Goal: Navigation & Orientation: Find specific page/section

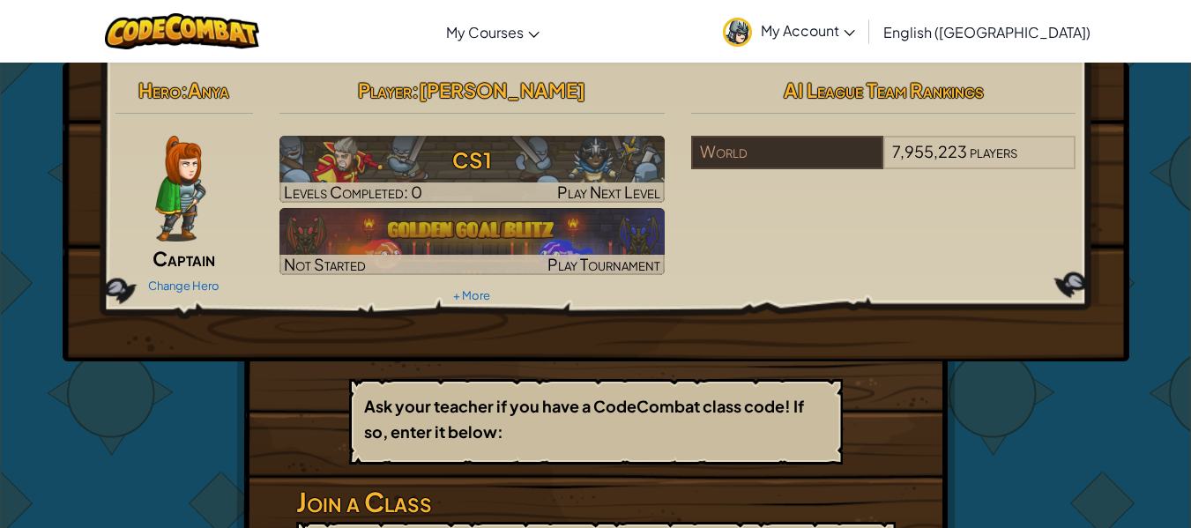
click at [178, 278] on div "Change Hero" at bounding box center [184, 285] width 138 height 28
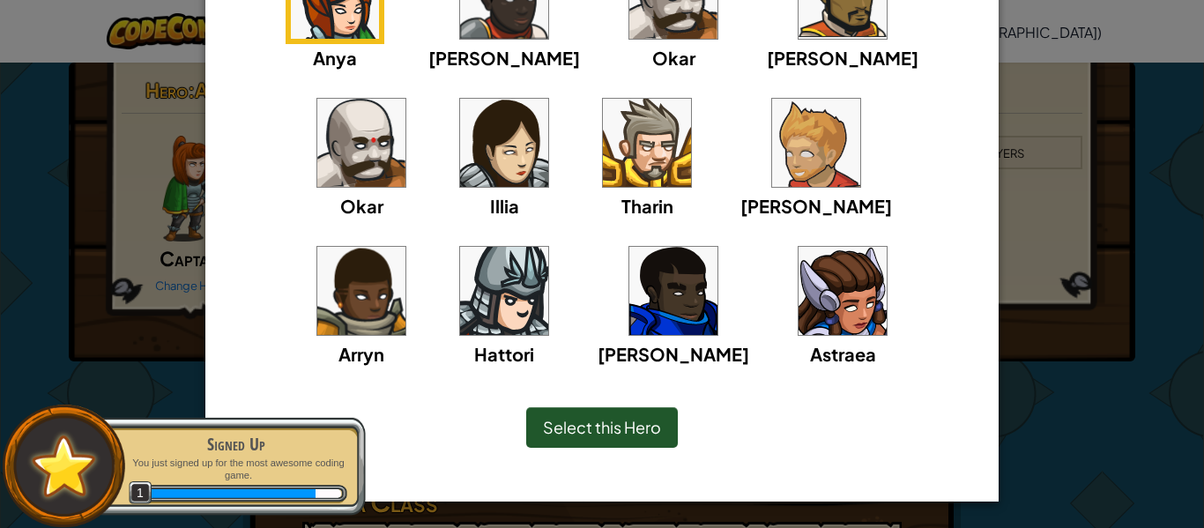
scroll to position [162, 0]
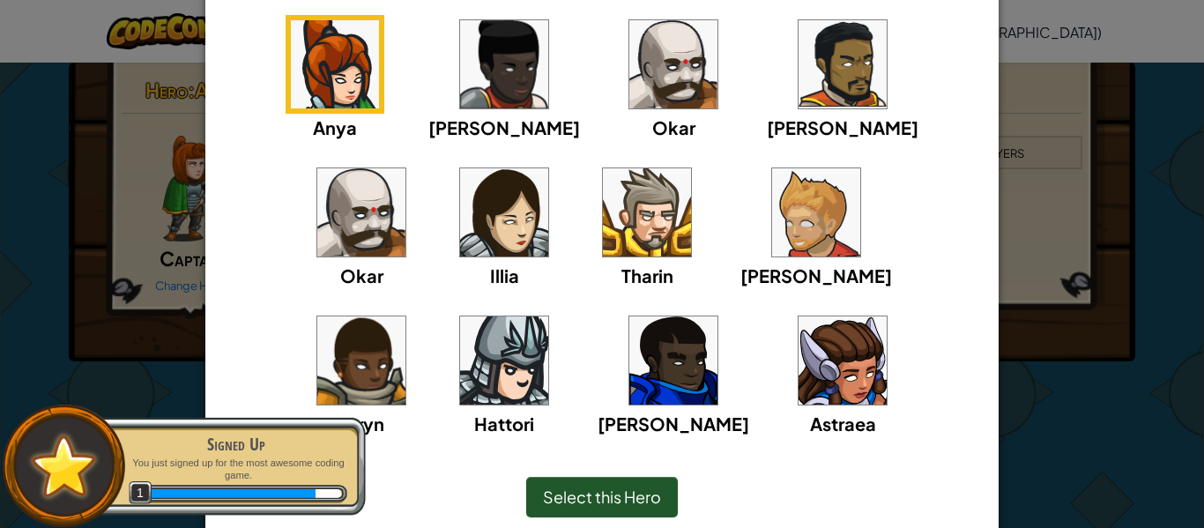
click at [603, 240] on img at bounding box center [647, 212] width 88 height 88
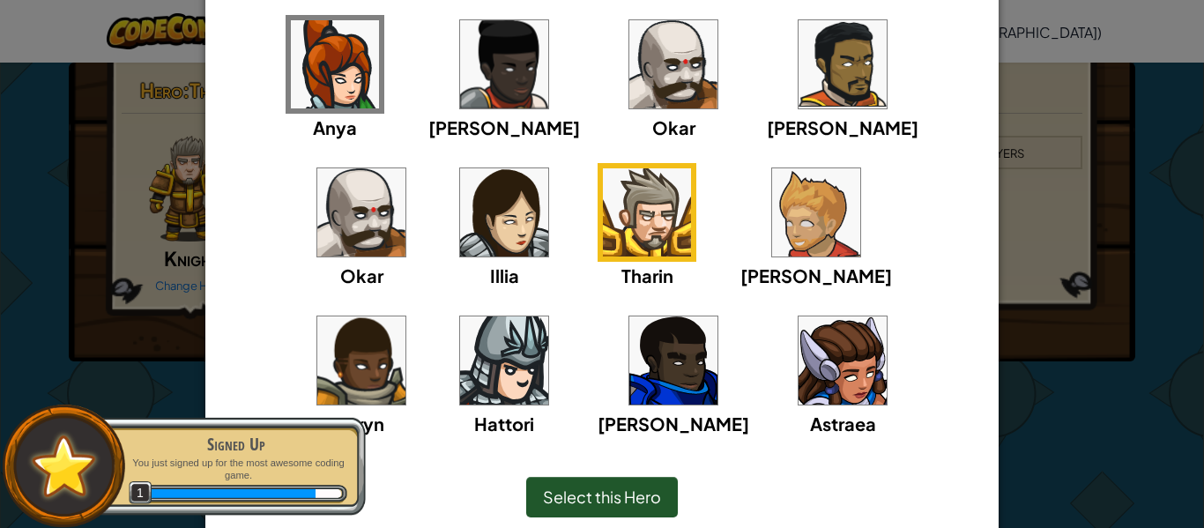
click at [553, 311] on div "Hattori" at bounding box center [504, 374] width 99 height 126
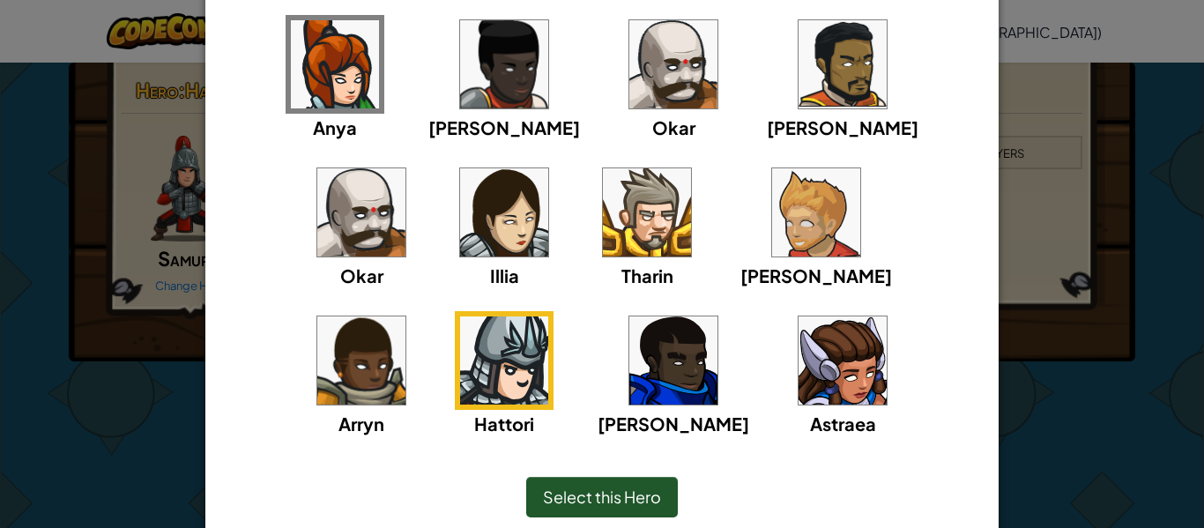
click at [612, 498] on span "Select this Hero" at bounding box center [602, 496] width 118 height 20
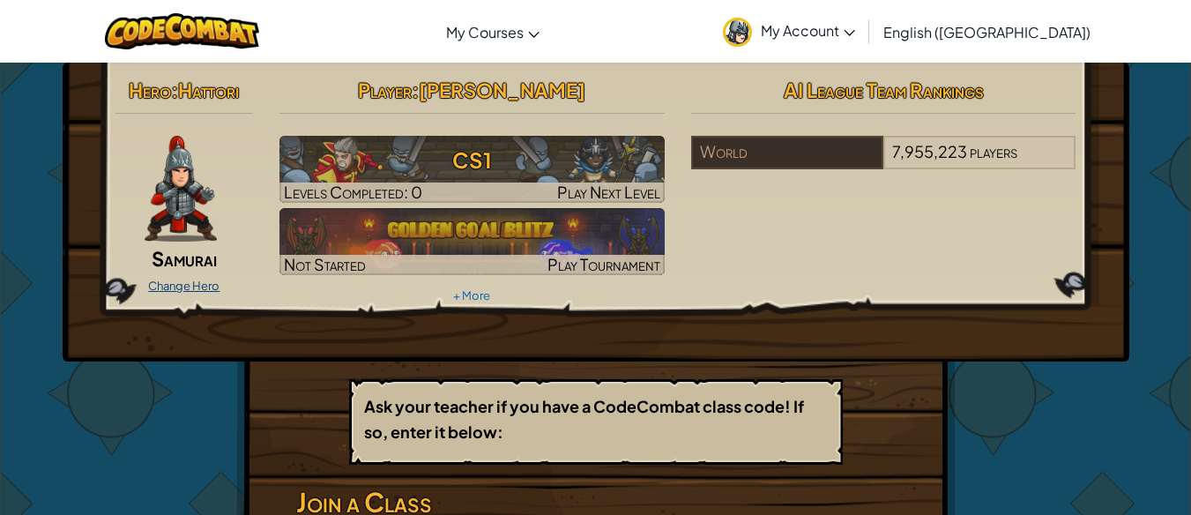
click at [188, 287] on link "Change Hero" at bounding box center [183, 285] width 71 height 14
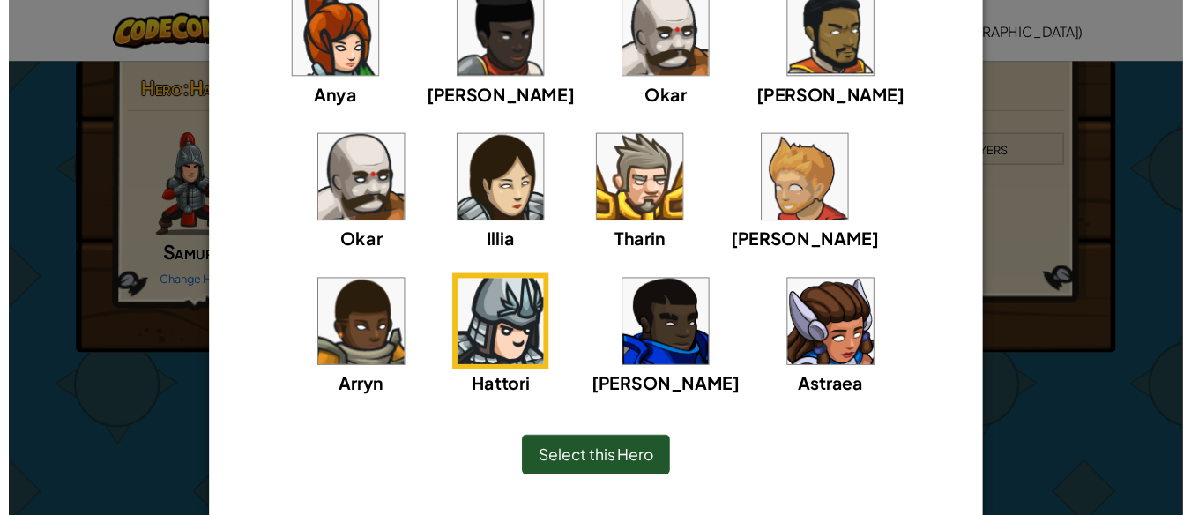
scroll to position [196, 0]
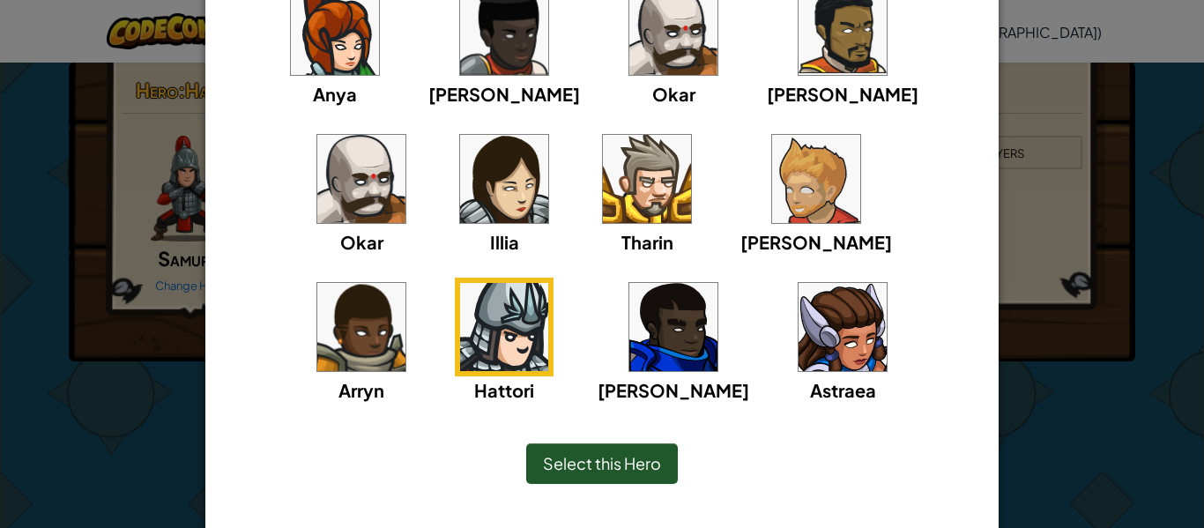
click at [621, 473] on div "Select this Hero" at bounding box center [602, 463] width 152 height 41
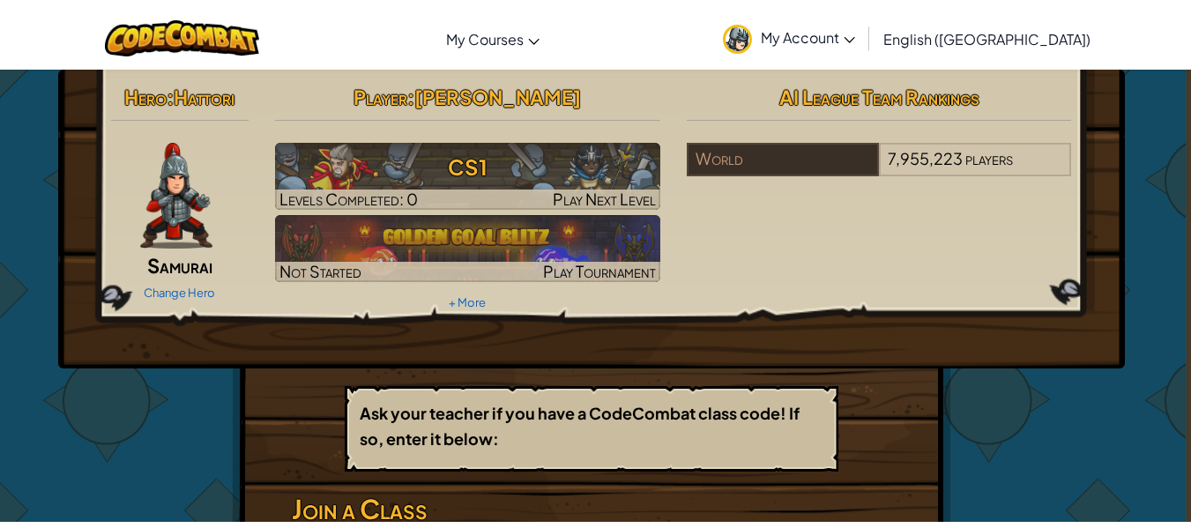
scroll to position [0, 0]
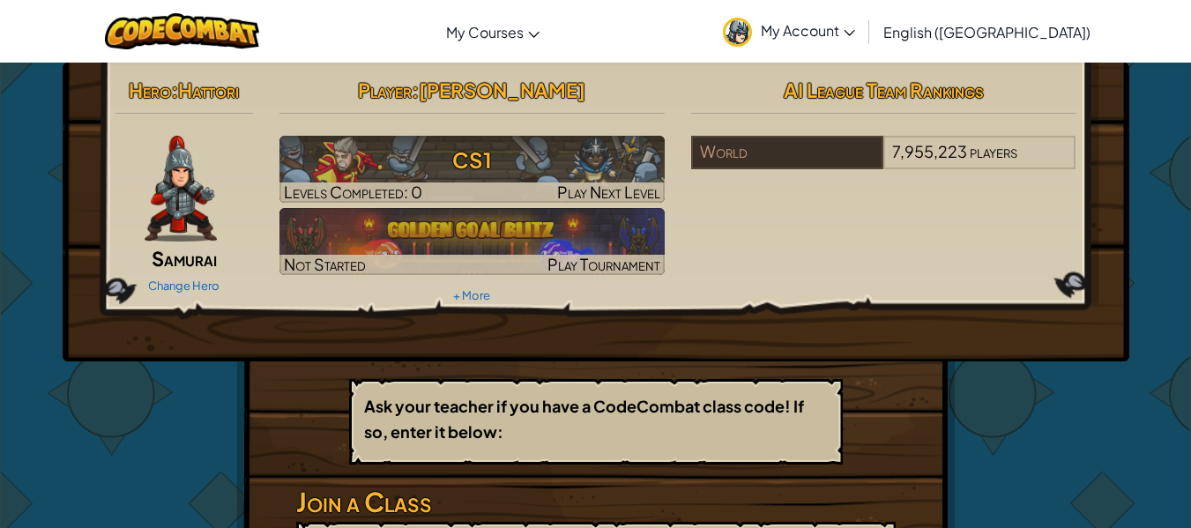
click at [752, 35] on img at bounding box center [737, 32] width 29 height 29
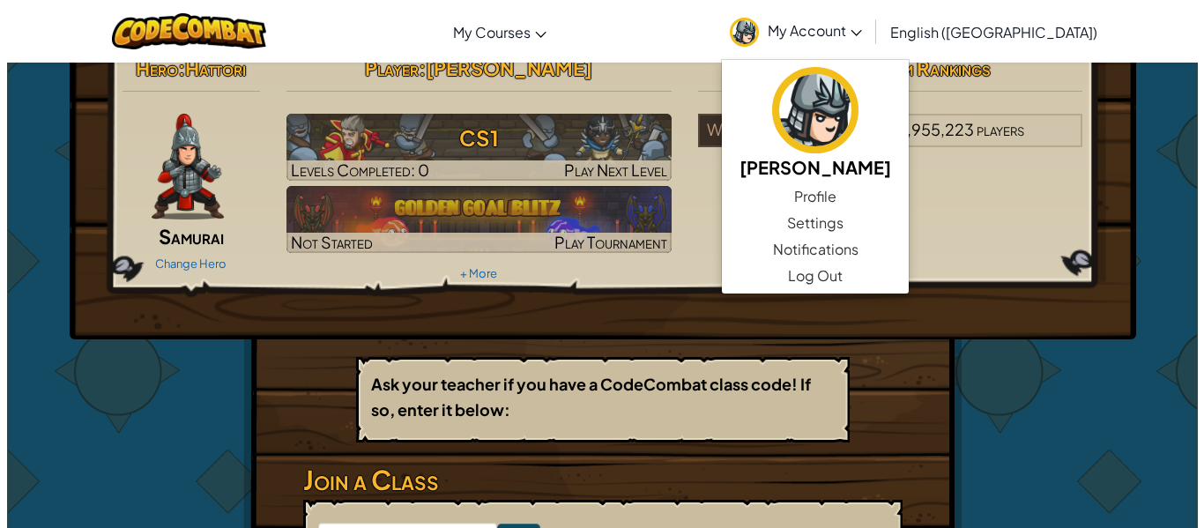
scroll to position [23, 0]
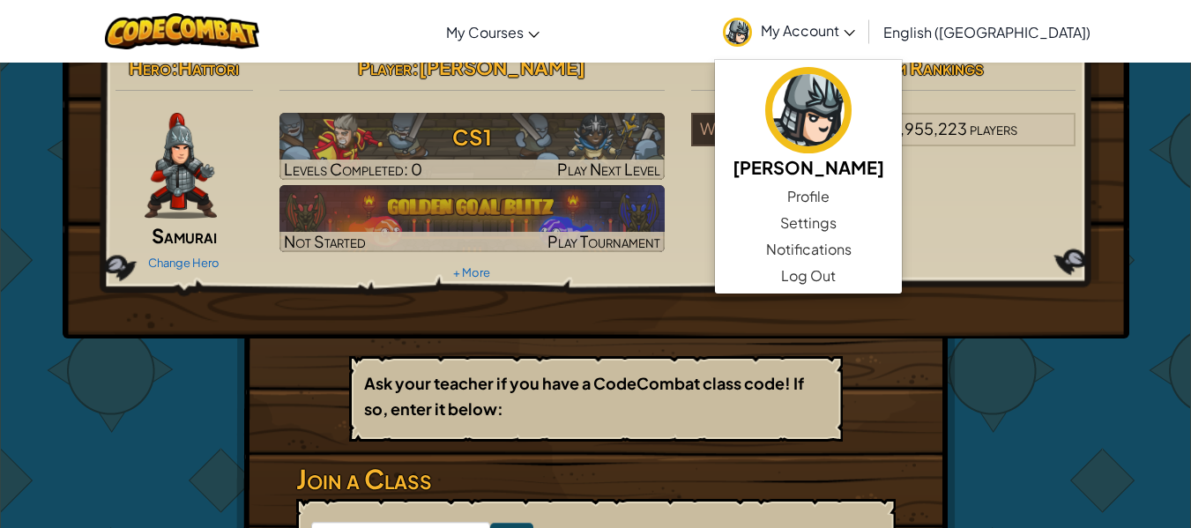
click at [732, 376] on b "Ask your teacher if you have a CodeCombat class code! If so, enter it below:" at bounding box center [584, 396] width 440 height 46
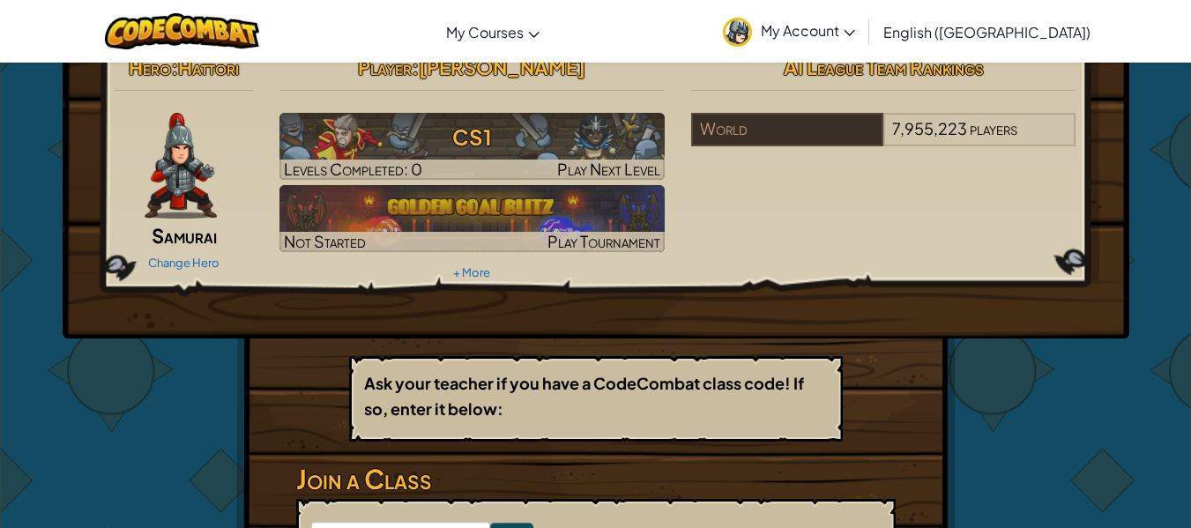
click at [189, 167] on img at bounding box center [181, 166] width 72 height 106
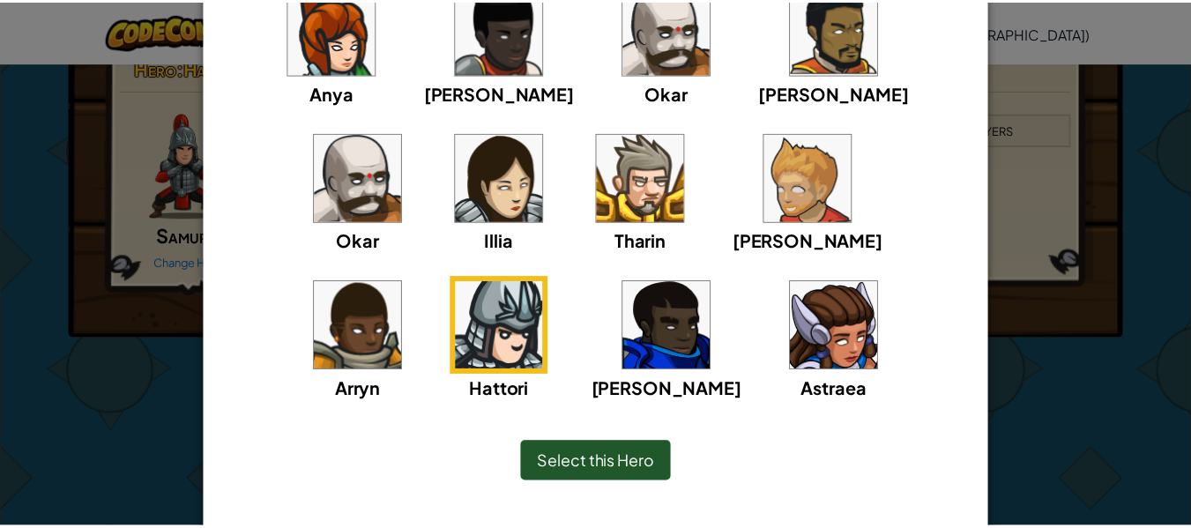
scroll to position [0, 0]
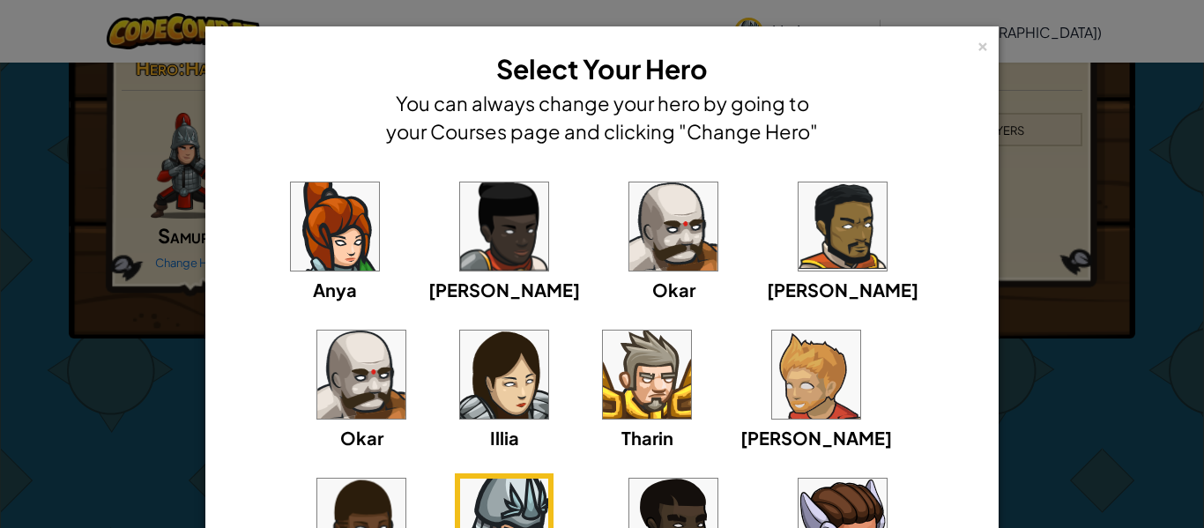
click at [1087, 200] on div "× Select Your Hero You can always change your hero by going to your Courses pag…" at bounding box center [602, 264] width 1204 height 528
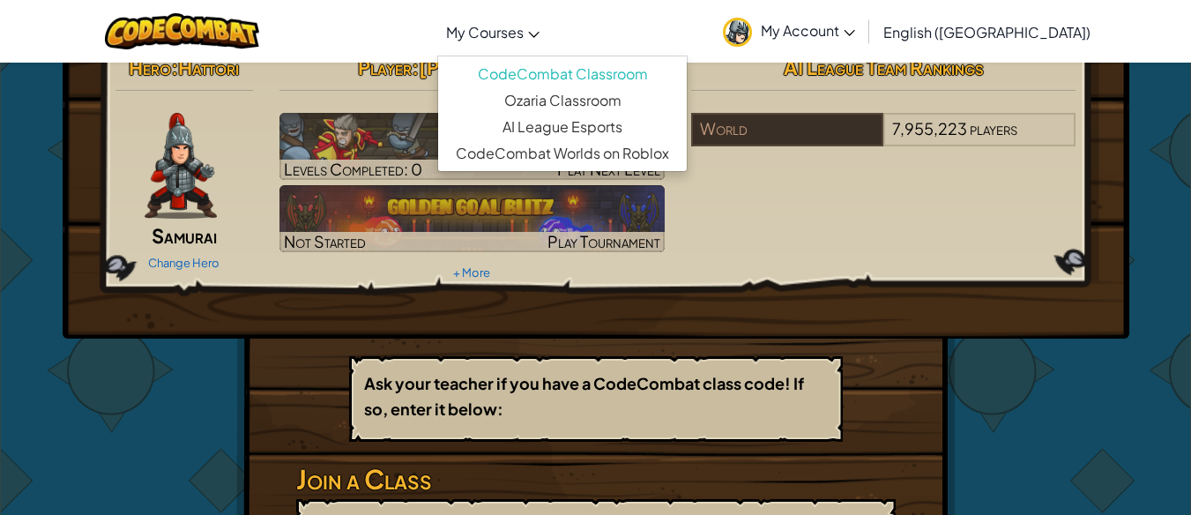
click at [523, 38] on span "My Courses" at bounding box center [485, 32] width 78 height 19
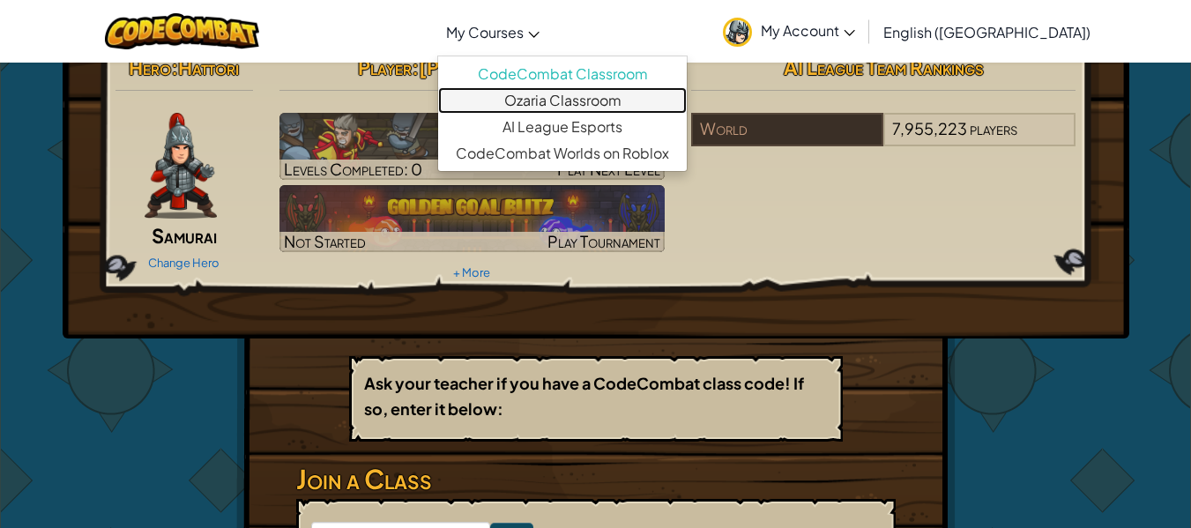
click at [624, 87] on link "Ozaria Classroom" at bounding box center [562, 100] width 249 height 26
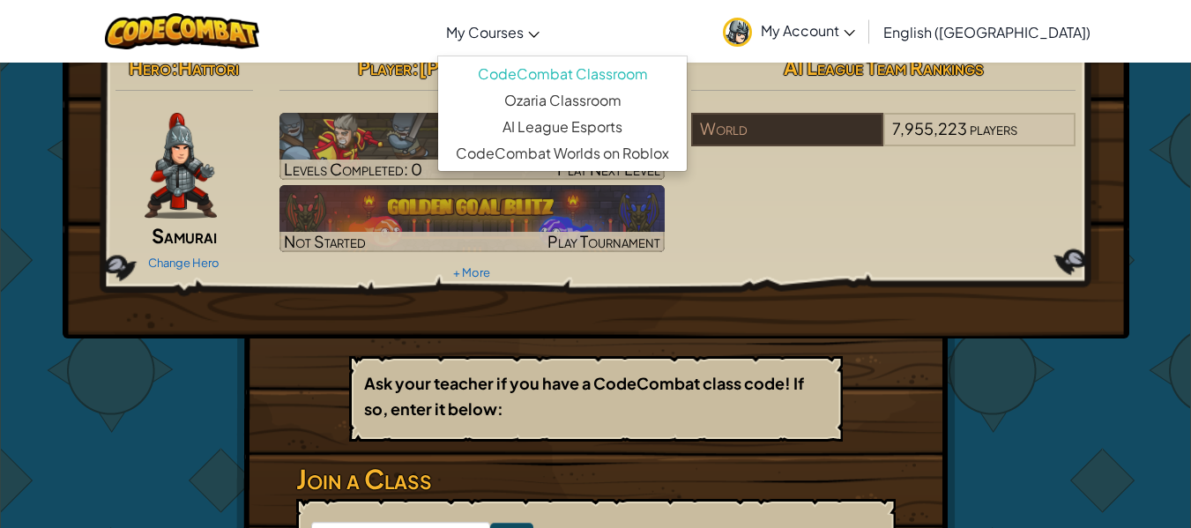
click at [523, 28] on span "My Courses" at bounding box center [485, 32] width 78 height 19
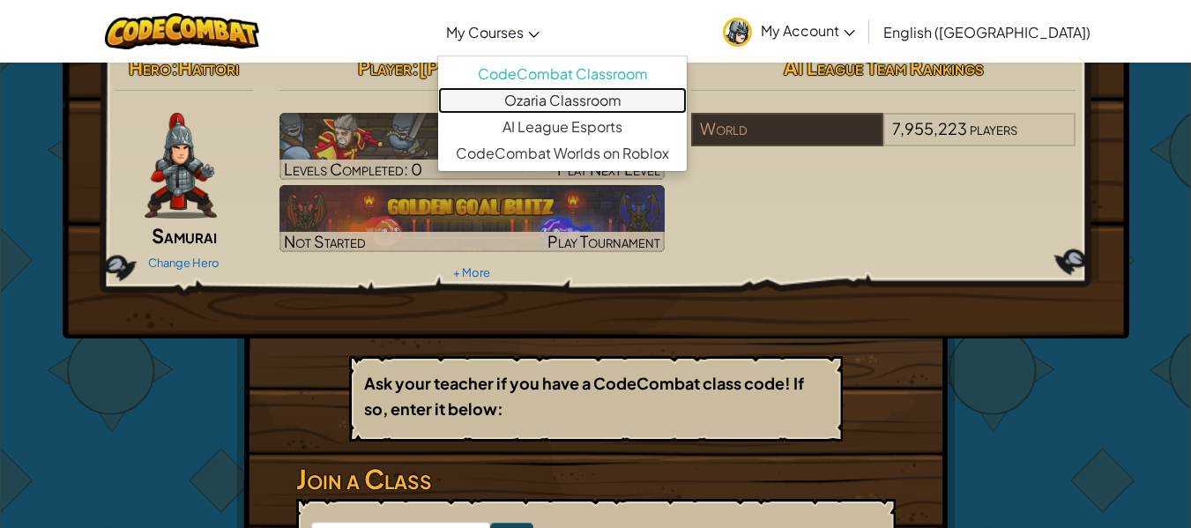
click at [665, 100] on link "Ozaria Classroom" at bounding box center [562, 100] width 249 height 26
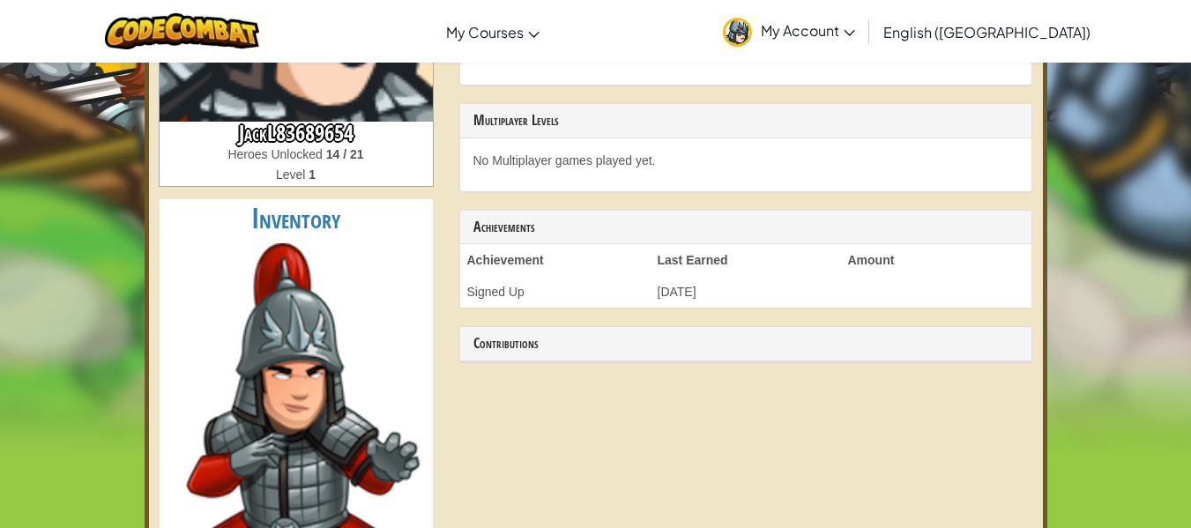
scroll to position [297, 0]
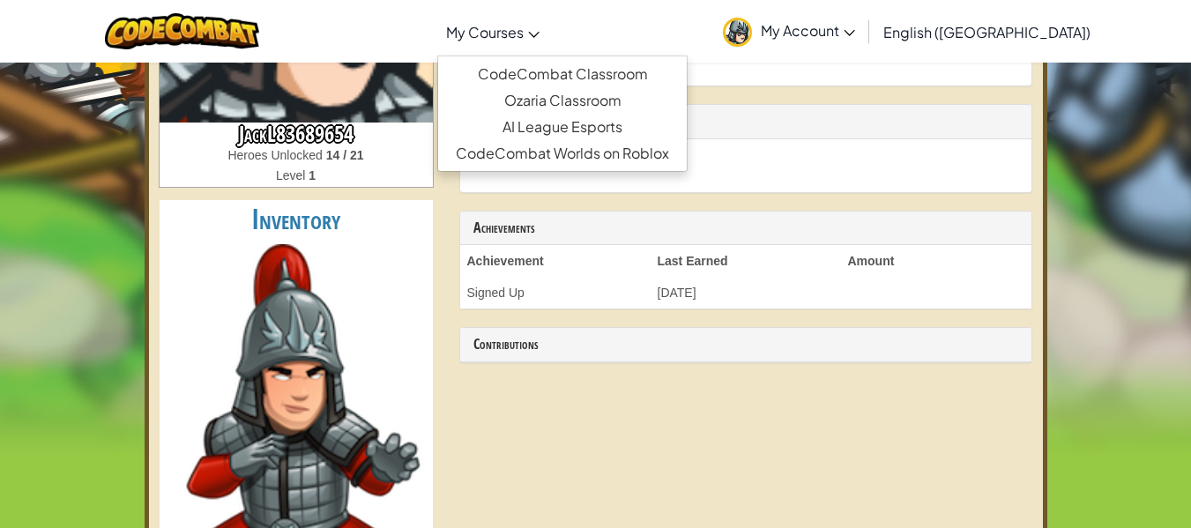
click at [523, 32] on span "My Courses" at bounding box center [485, 32] width 78 height 19
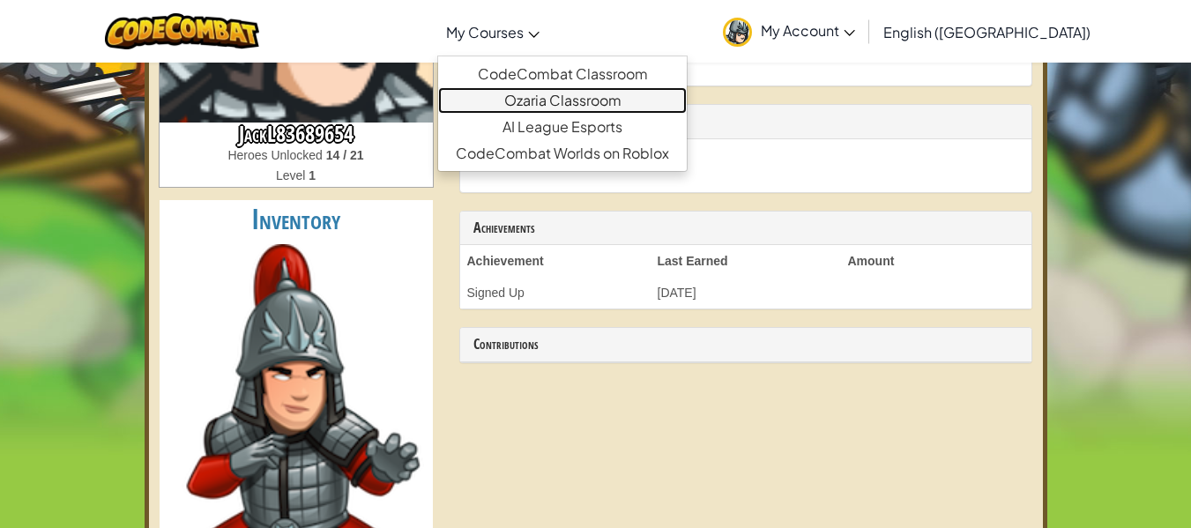
click at [604, 100] on link "Ozaria Classroom" at bounding box center [562, 100] width 249 height 26
